Goal: Consume media (video, audio): Consume media (video, audio)

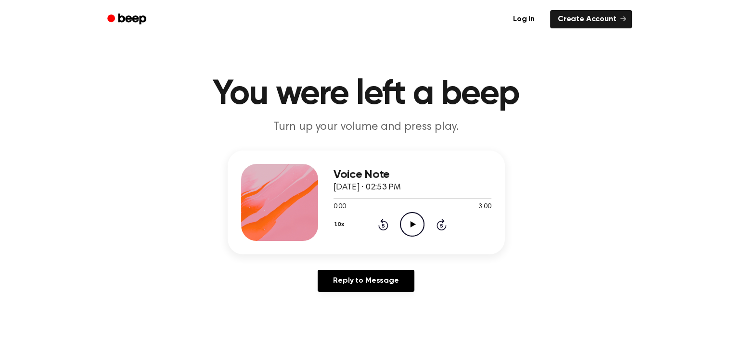
click at [419, 233] on circle at bounding box center [412, 225] width 24 height 24
click at [412, 226] on icon "Pause Audio" at bounding box center [412, 224] width 25 height 25
click at [412, 226] on icon "Play Audio" at bounding box center [412, 224] width 25 height 25
click at [412, 226] on icon "Pause Audio" at bounding box center [412, 224] width 25 height 25
click at [412, 228] on icon "Play Audio" at bounding box center [412, 224] width 25 height 25
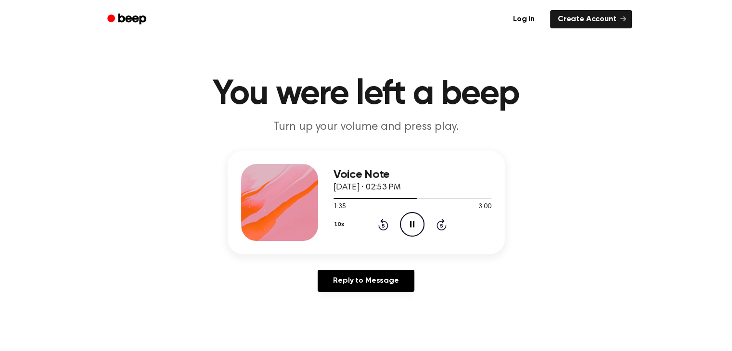
click at [417, 235] on circle at bounding box center [412, 225] width 24 height 24
click at [416, 220] on icon "Pause Audio" at bounding box center [412, 224] width 25 height 25
click at [416, 226] on icon "Play Audio" at bounding box center [412, 224] width 25 height 25
click at [416, 226] on icon "Pause Audio" at bounding box center [412, 224] width 25 height 25
click at [481, 198] on div at bounding box center [412, 198] width 158 height 1
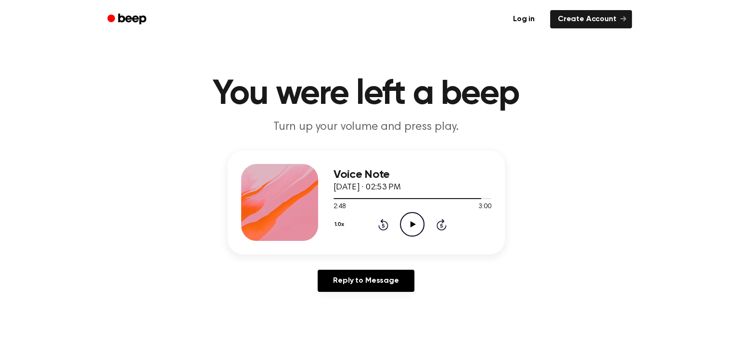
click at [410, 227] on icon "Play Audio" at bounding box center [412, 224] width 25 height 25
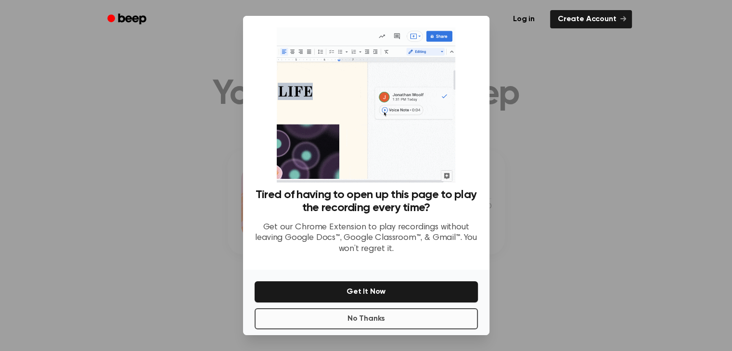
click at [410, 243] on p "Get our Chrome Extension to play recordings without leaving Google Docs™, Googl…" at bounding box center [365, 238] width 223 height 33
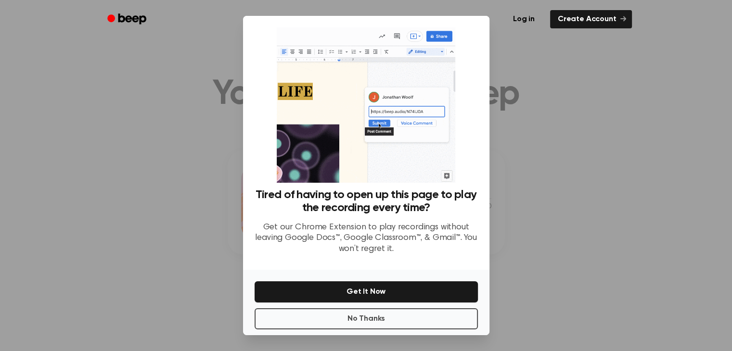
click at [425, 331] on div "No Thanks Get It Now" at bounding box center [366, 302] width 246 height 65
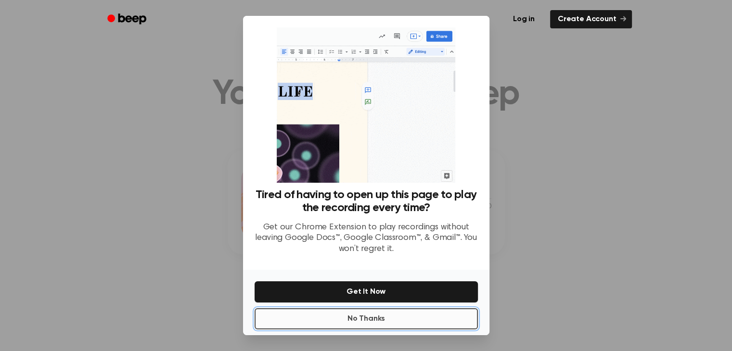
click at [419, 323] on button "No Thanks" at bounding box center [365, 318] width 223 height 21
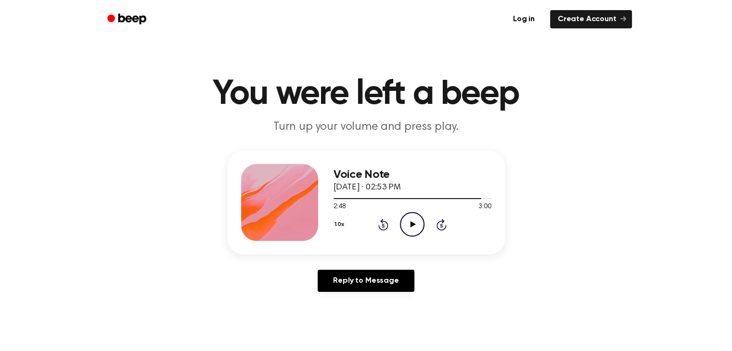
click at [408, 218] on icon "Play Audio" at bounding box center [412, 224] width 25 height 25
click at [408, 218] on icon "Pause Audio" at bounding box center [412, 224] width 25 height 25
